Goal: Task Accomplishment & Management: Use online tool/utility

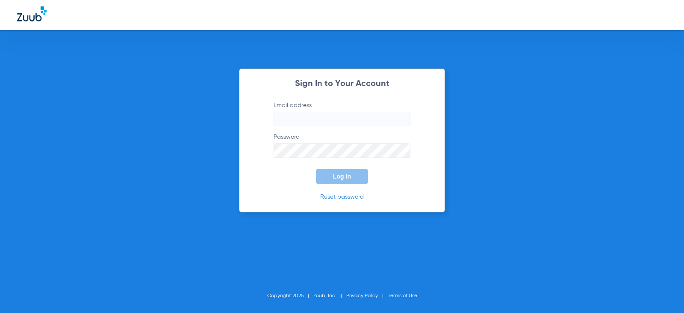
click at [319, 123] on input "Email address" at bounding box center [342, 119] width 137 height 15
type input "[EMAIL_ADDRESS][DOMAIN_NAME]"
click at [316, 168] on button "Log In" at bounding box center [342, 175] width 52 height 15
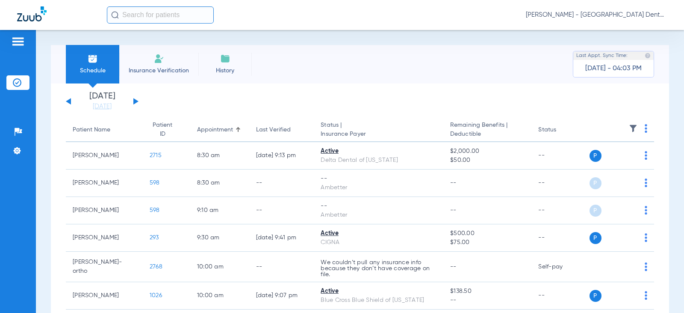
click at [133, 98] on button at bounding box center [135, 101] width 5 height 6
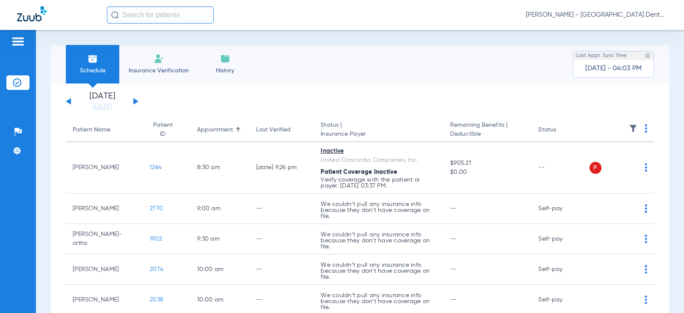
click at [137, 100] on div "[DATE] [DATE] [DATE] [DATE] [DATE] [DATE] [DATE] [DATE] [DATE] [DATE] [DATE] [D…" at bounding box center [102, 101] width 73 height 19
click at [136, 101] on button at bounding box center [135, 101] width 5 height 6
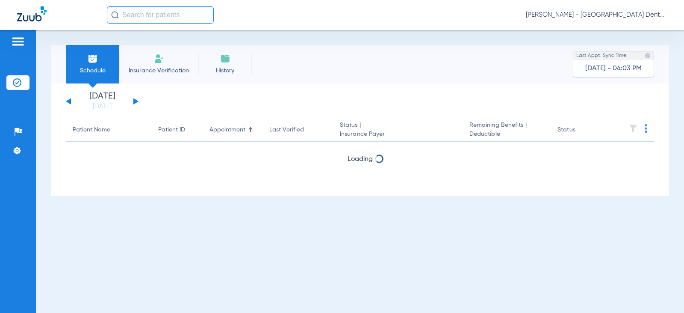
click at [135, 101] on button at bounding box center [135, 101] width 5 height 6
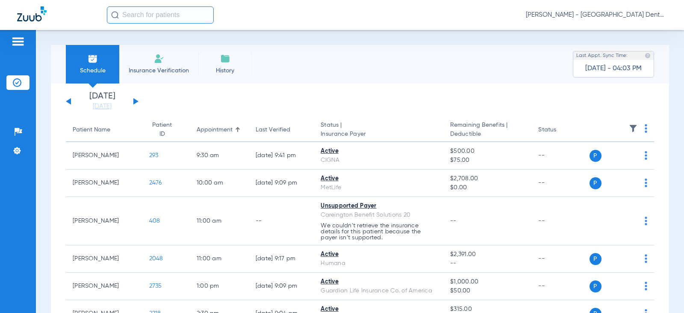
click at [135, 101] on button at bounding box center [135, 101] width 5 height 6
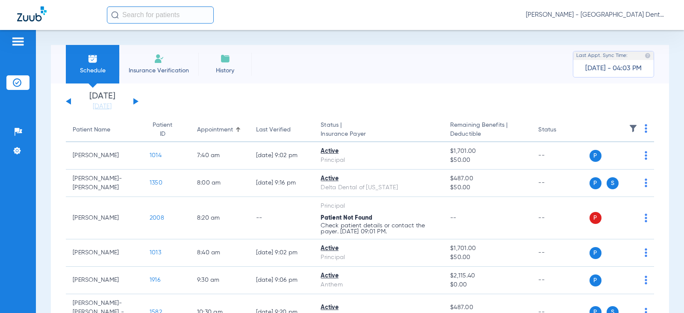
click at [135, 101] on button at bounding box center [135, 101] width 5 height 6
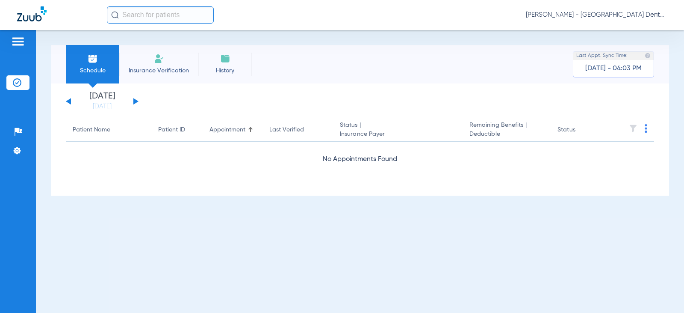
click at [135, 101] on button at bounding box center [135, 101] width 5 height 6
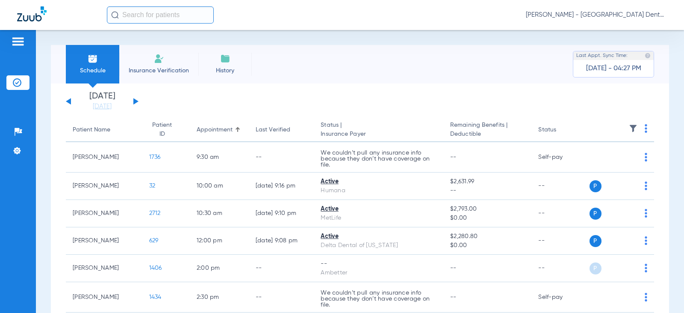
click at [134, 100] on button at bounding box center [135, 101] width 5 height 6
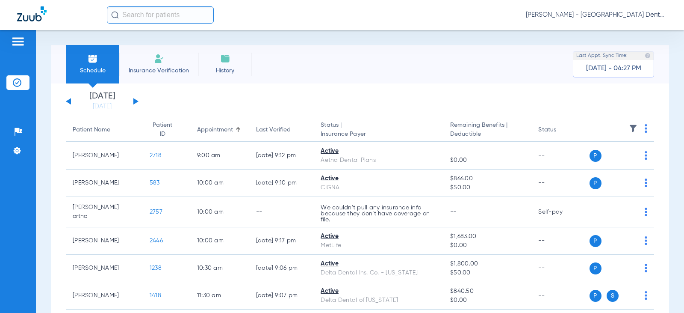
click at [69, 101] on button at bounding box center [68, 101] width 5 height 6
